Goal: Task Accomplishment & Management: Manage account settings

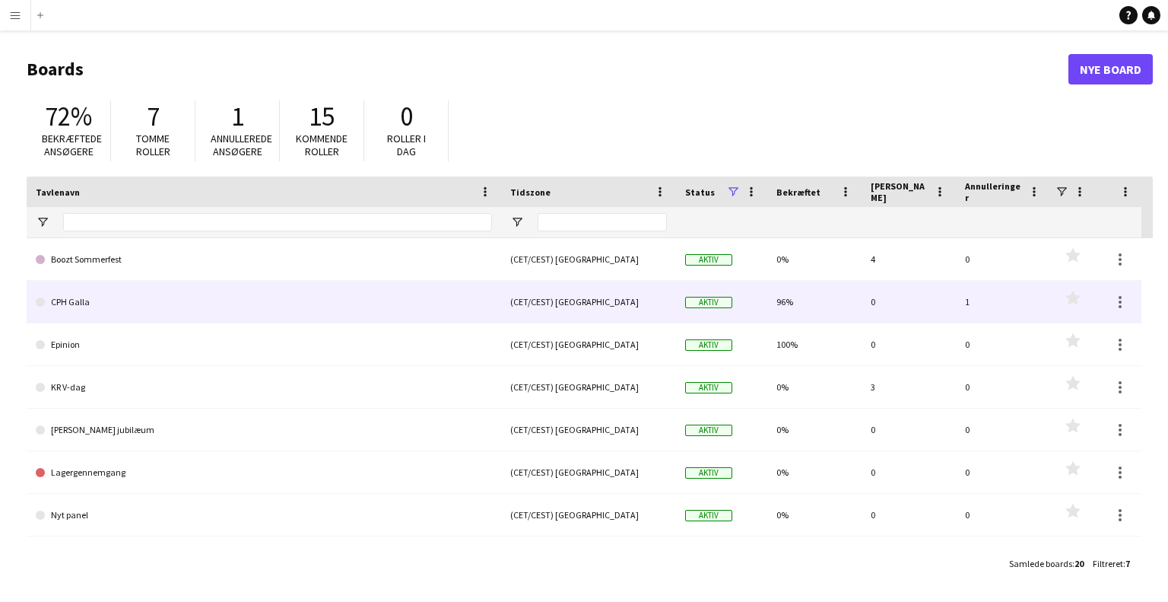
click at [65, 291] on link "CPH Galla" at bounding box center [264, 302] width 456 height 43
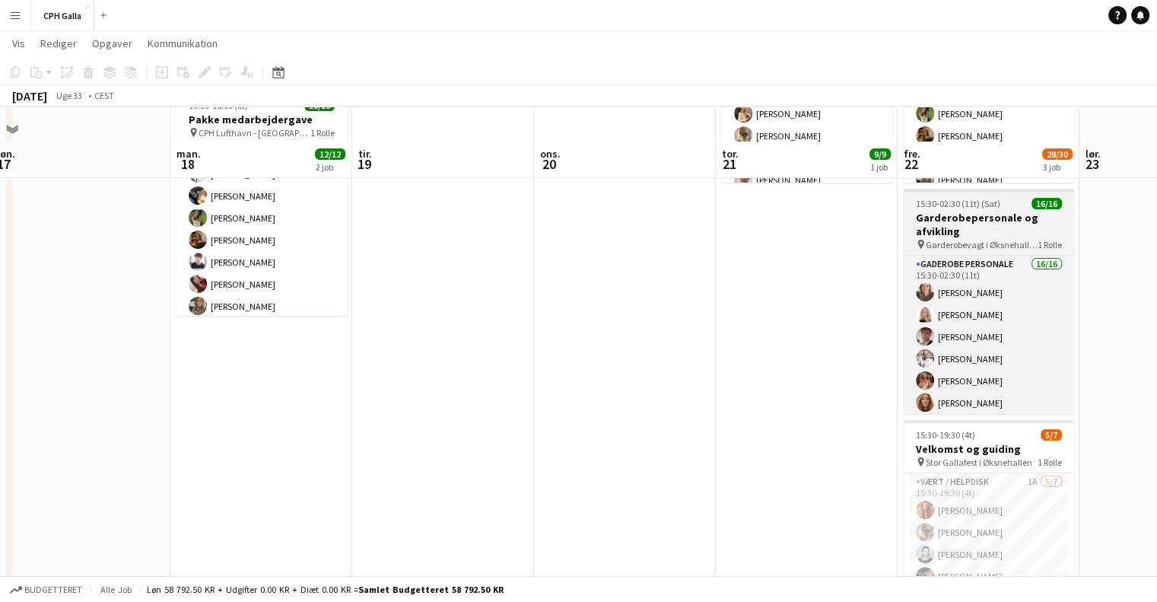
scroll to position [274, 0]
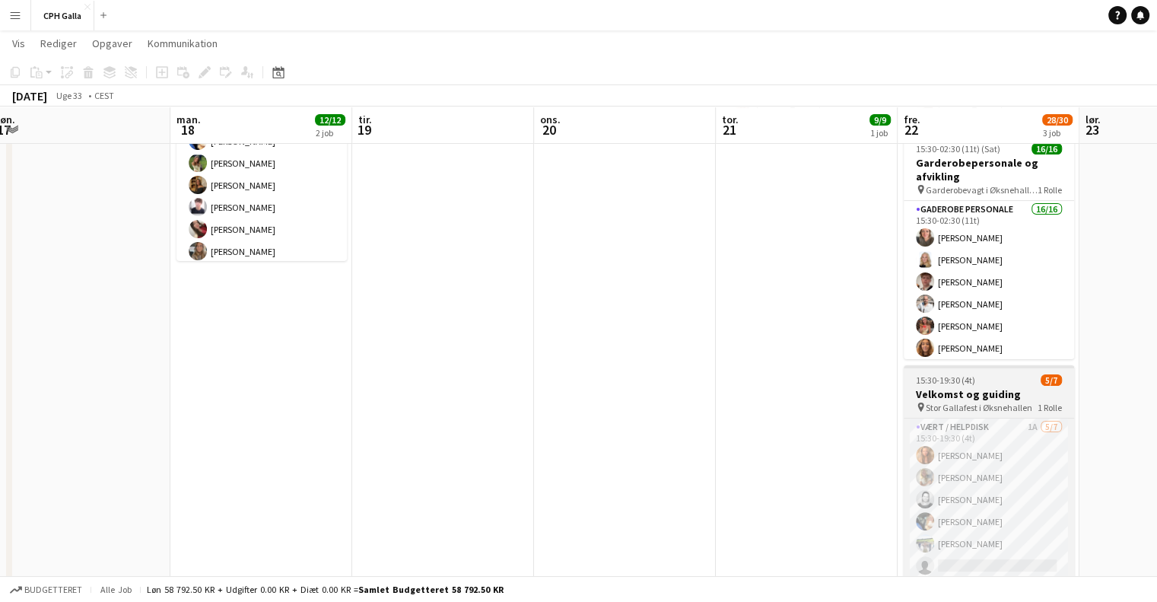
click at [1006, 377] on div "15:30-19:30 (4t) 5/7" at bounding box center [989, 379] width 170 height 11
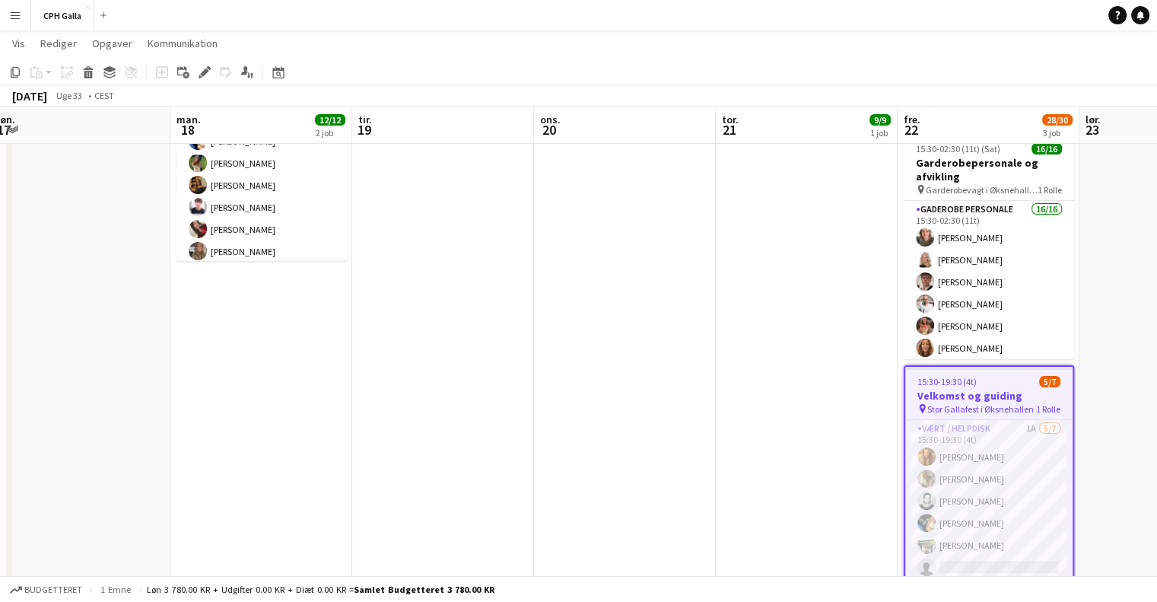
click at [1006, 377] on div "15:30-19:30 (4t) 5/7" at bounding box center [988, 381] width 167 height 11
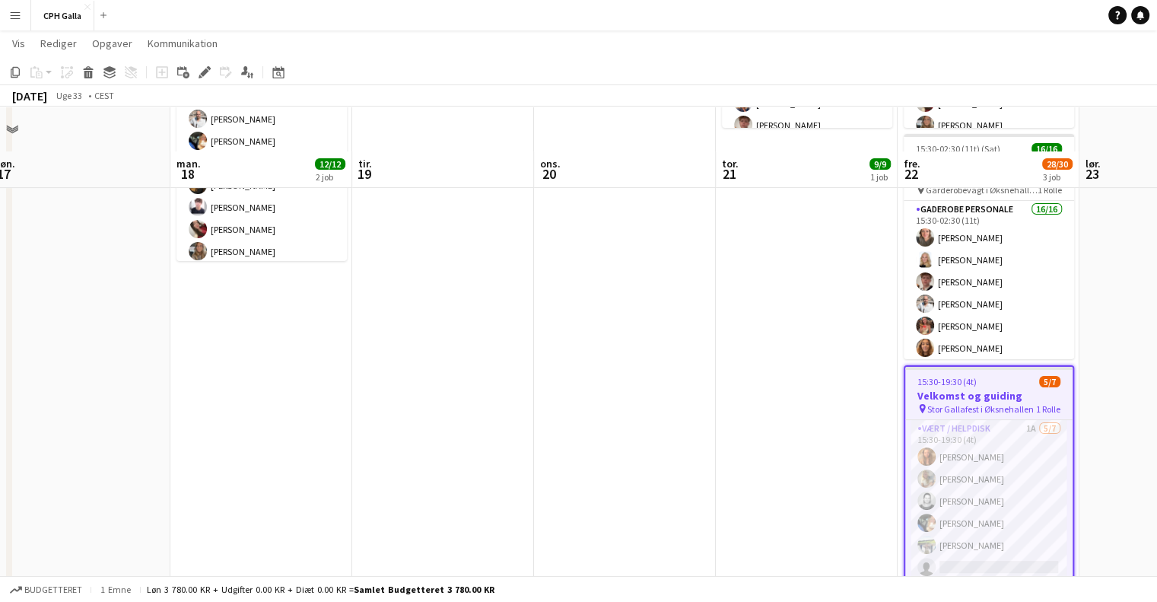
scroll to position [319, 0]
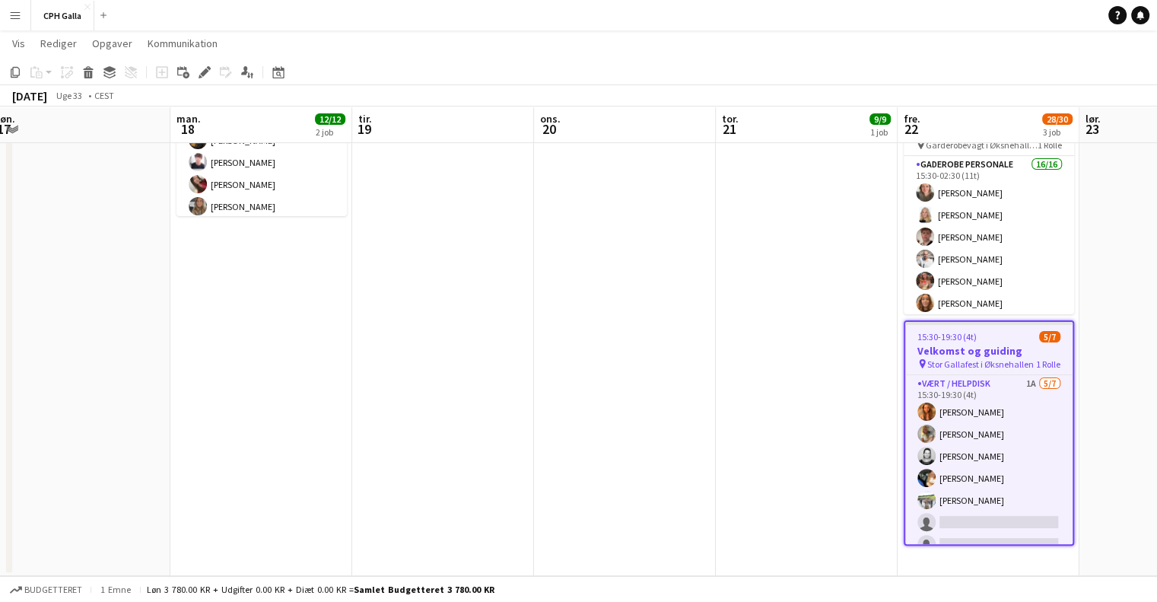
click at [1027, 326] on app-job-card "15:30-19:30 (4t) 5/7 Velkomst og guiding pin Stor Gallafest i Øksnehallen 1 Rol…" at bounding box center [989, 432] width 170 height 225
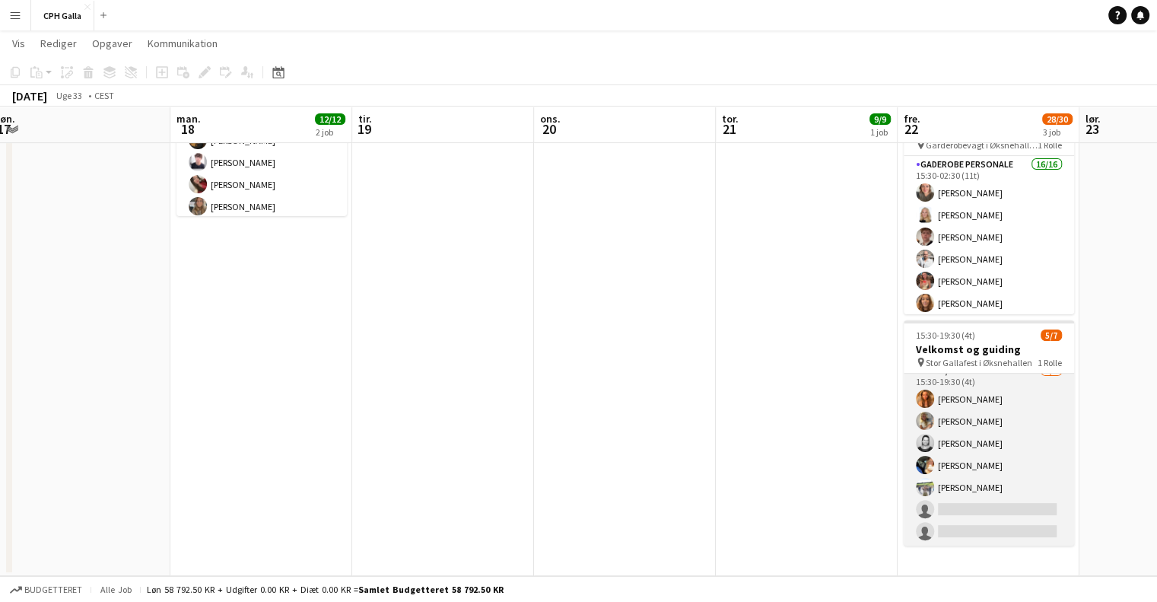
scroll to position [0, 0]
click at [973, 450] on app-card-role "Vært / Helpdisk 1A 5/7 15:30-19:30 (4t) Vanilla Pryce Havana Pryce Tanja Brinks…" at bounding box center [989, 465] width 170 height 184
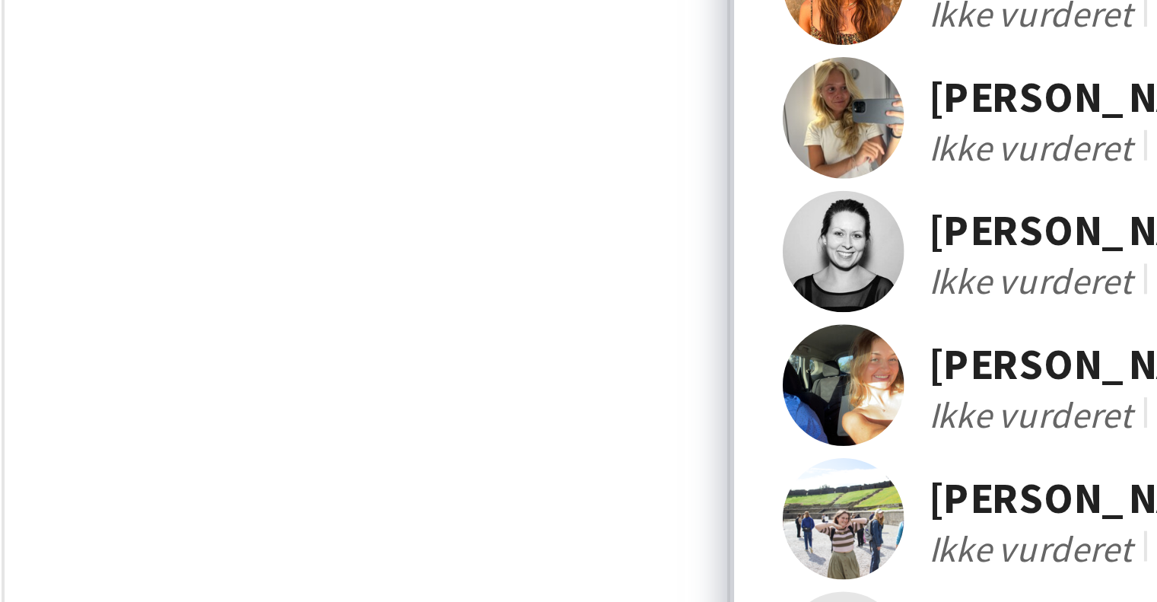
scroll to position [319, 0]
